Goal: Information Seeking & Learning: Learn about a topic

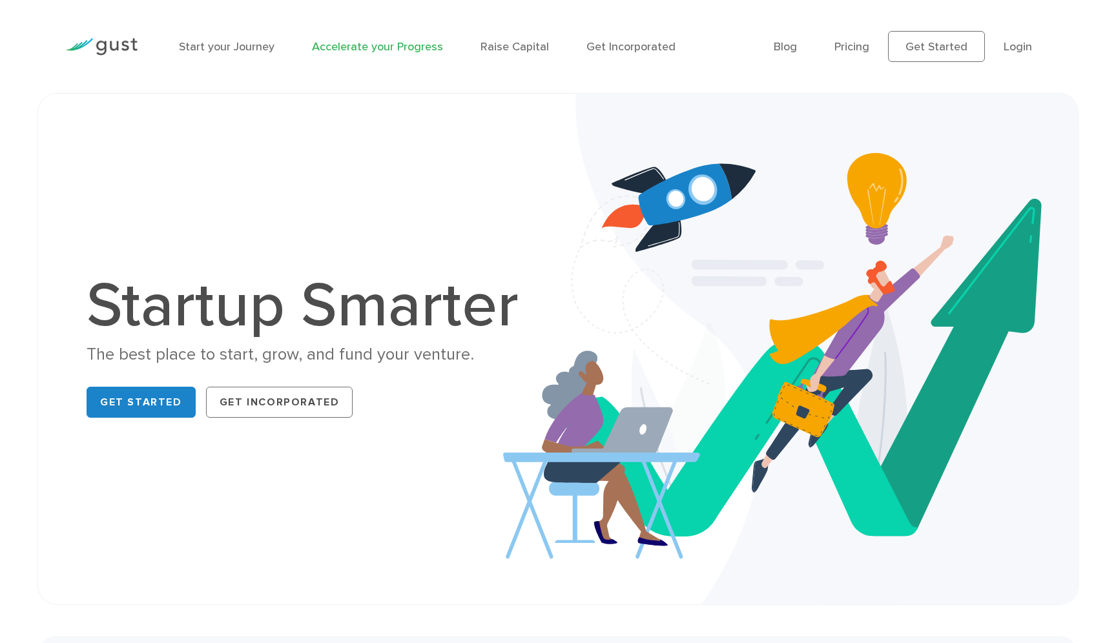
click at [357, 52] on link "Accelerate your Progress" at bounding box center [377, 47] width 131 height 14
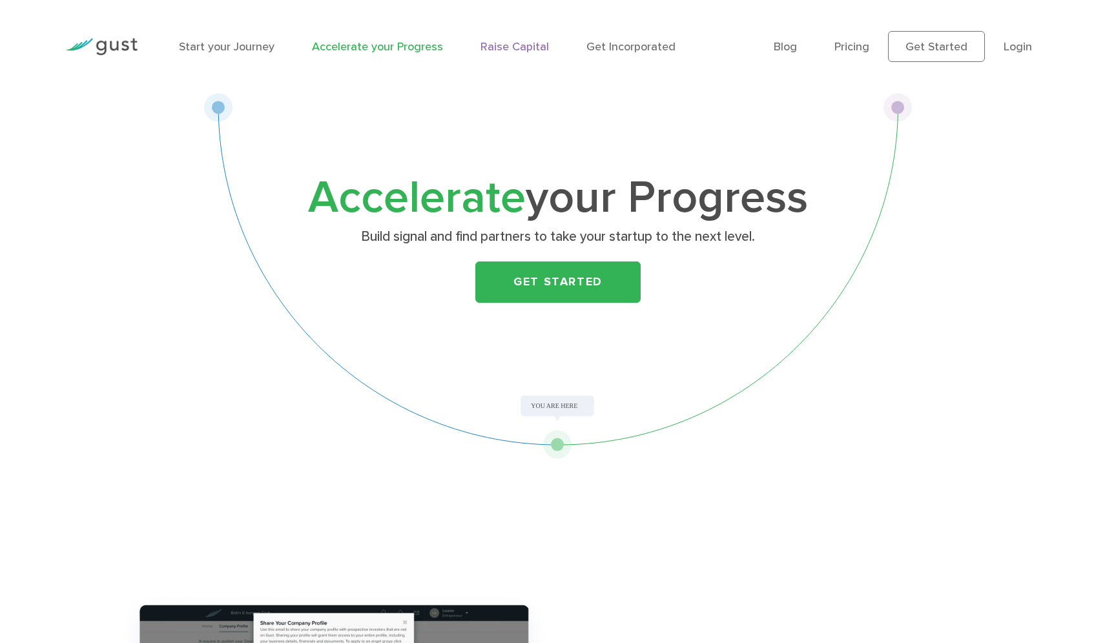
click at [513, 45] on link "Raise Capital" at bounding box center [514, 47] width 68 height 14
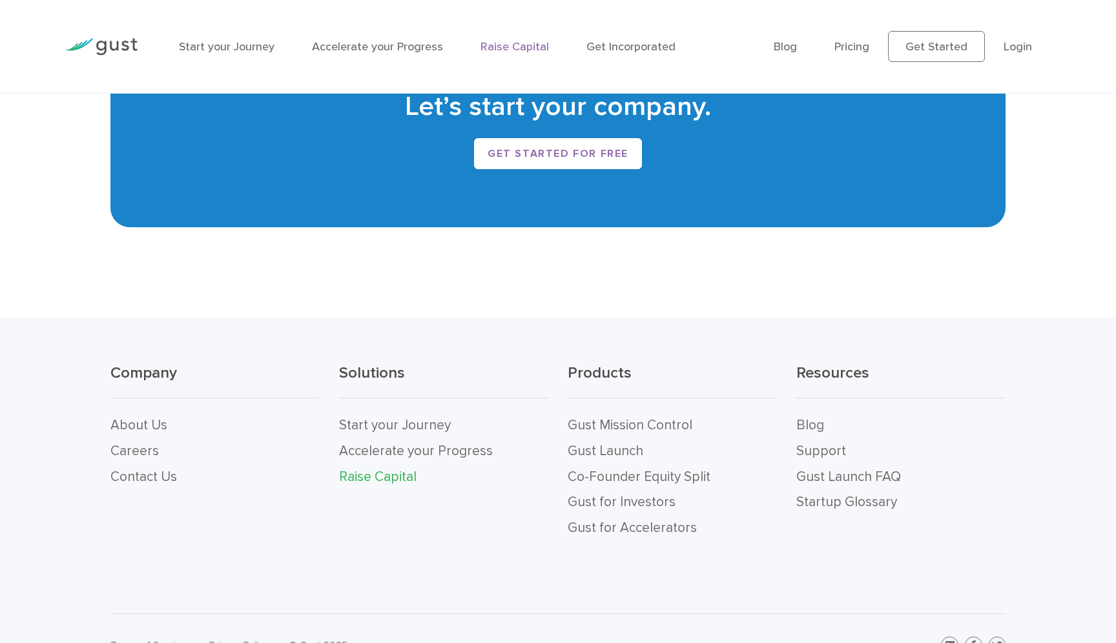
scroll to position [2569, 0]
